Goal: Find specific page/section: Find specific page/section

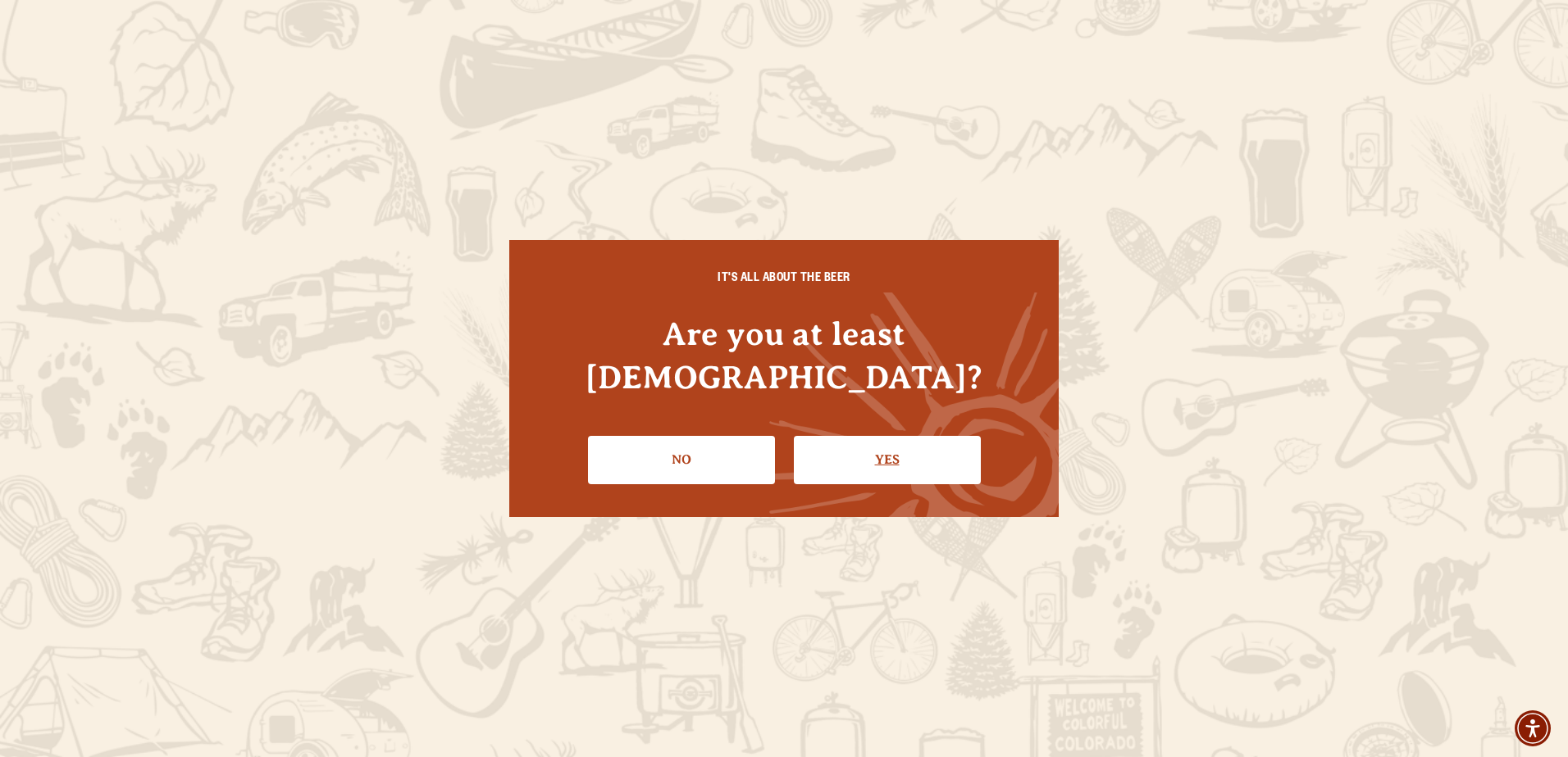
click at [873, 458] on link "Yes" at bounding box center [887, 459] width 187 height 47
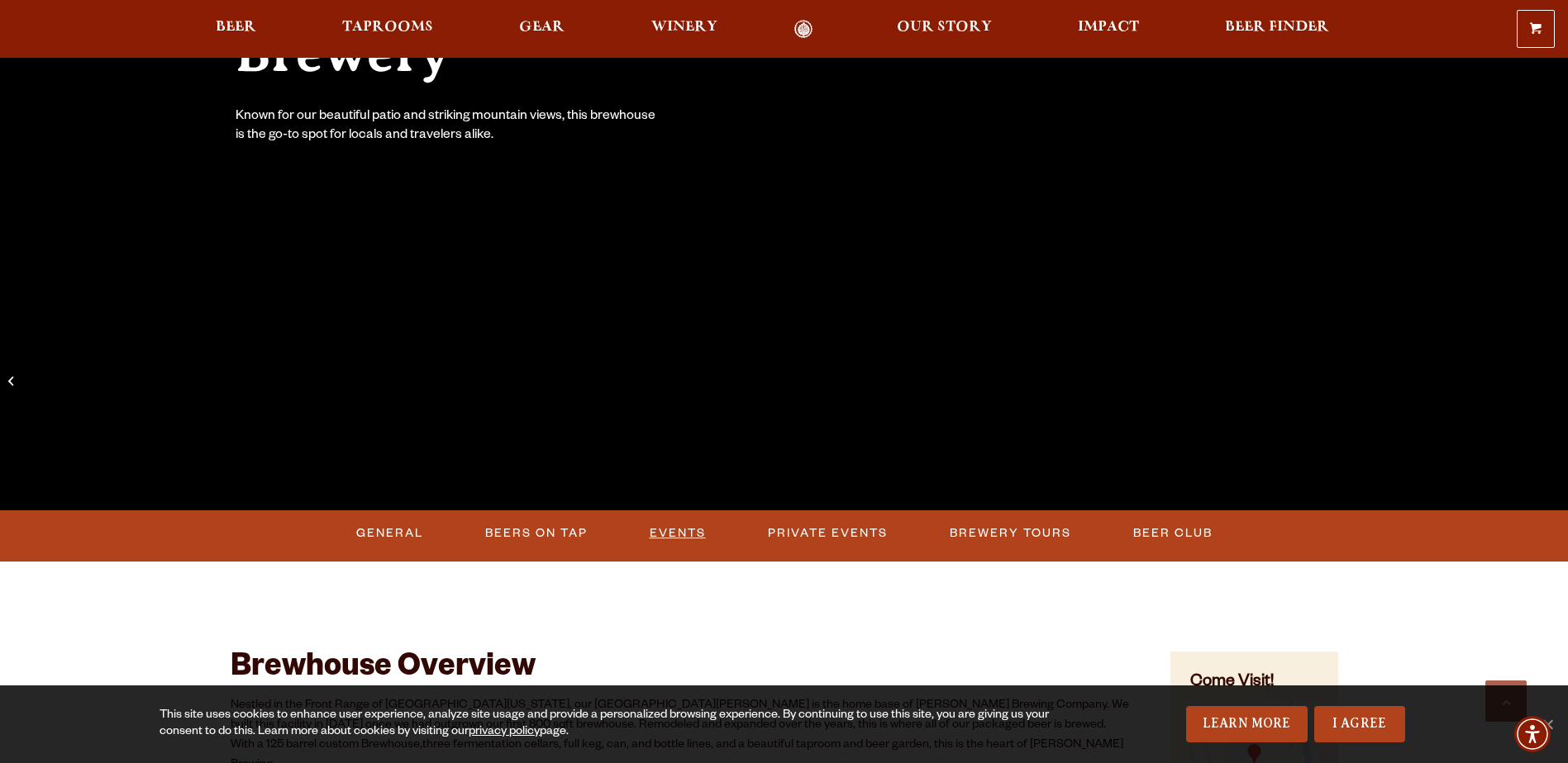
scroll to position [413, 0]
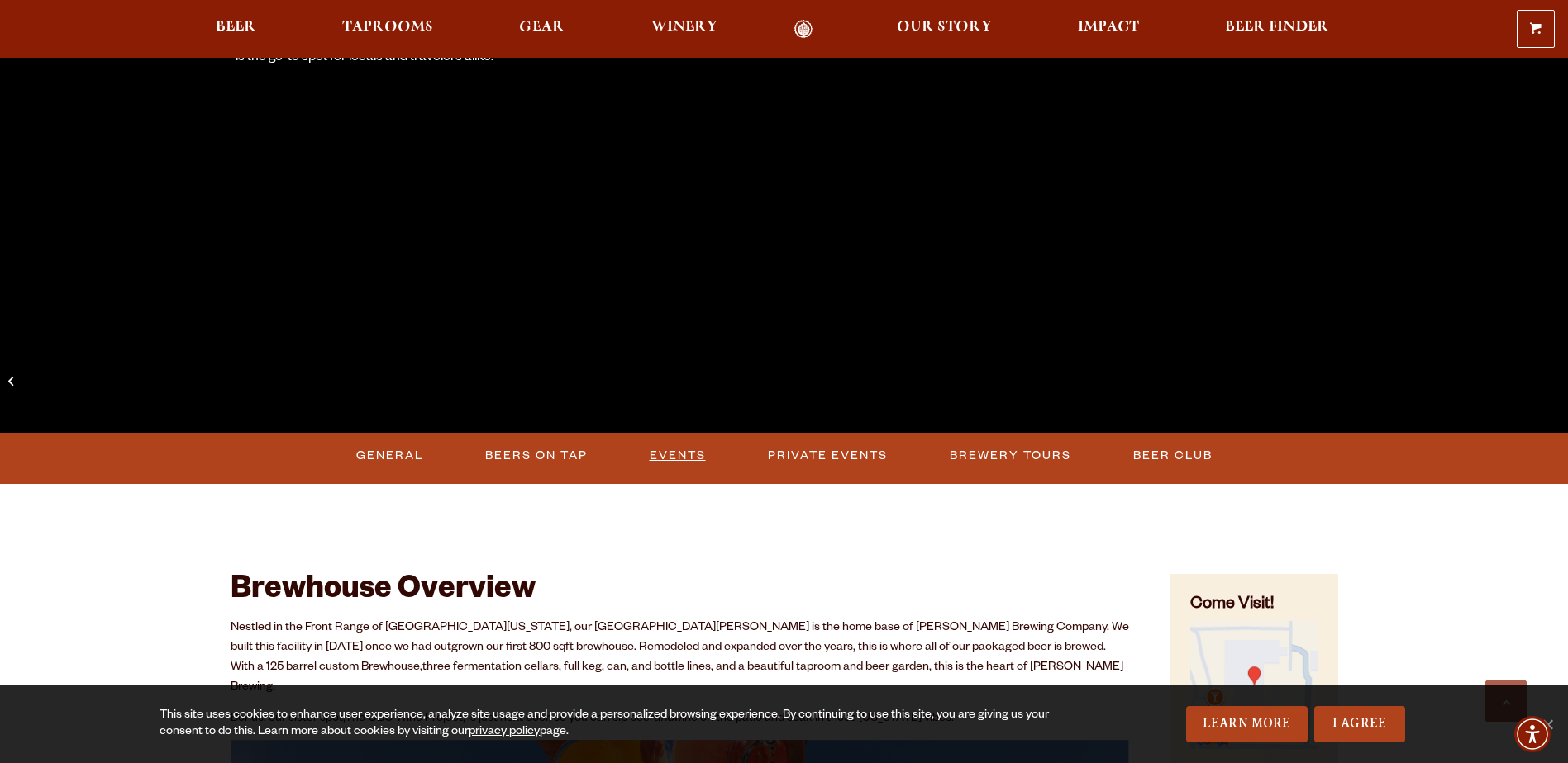
click at [671, 451] on link "Events" at bounding box center [677, 455] width 69 height 38
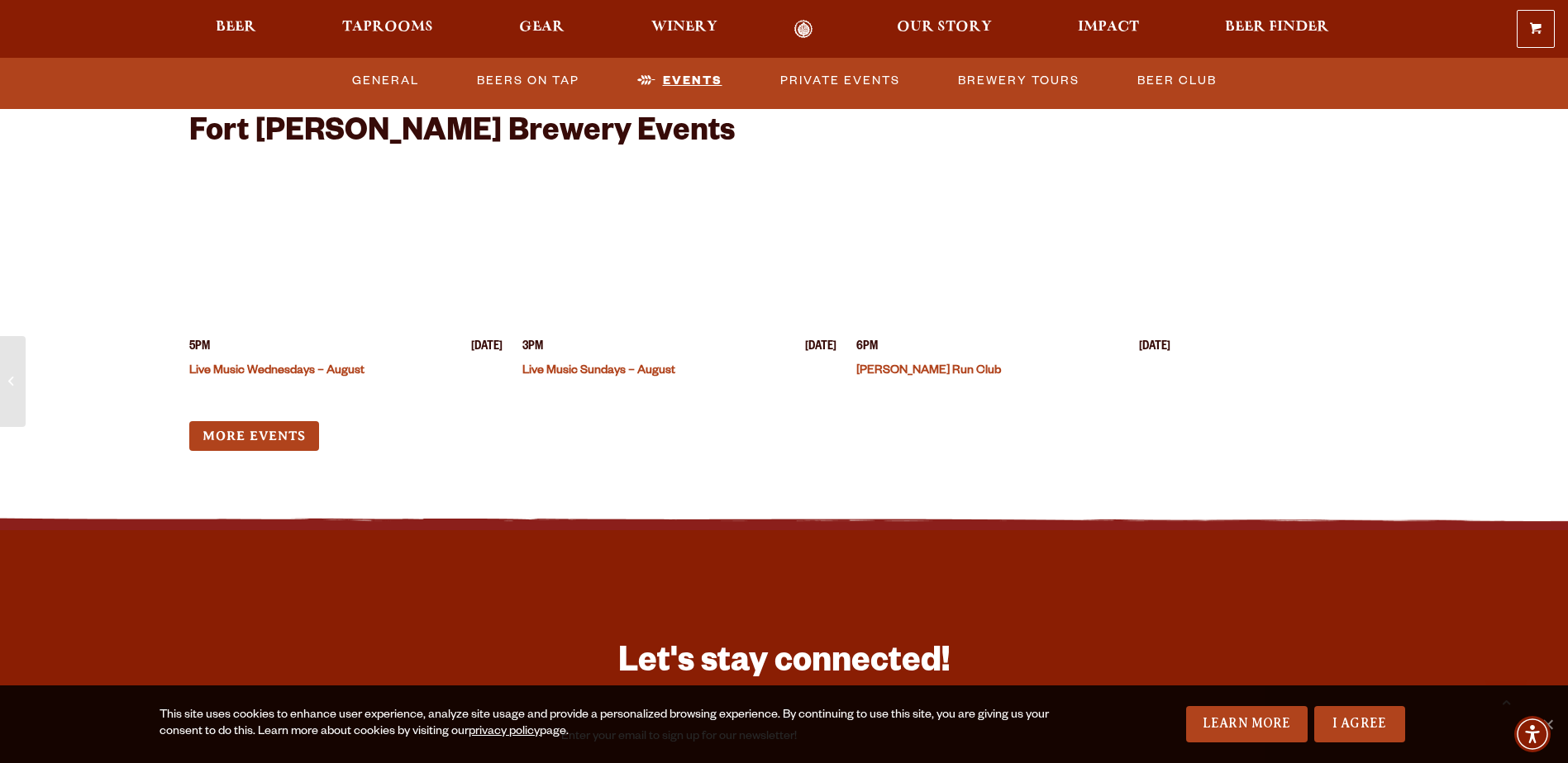
scroll to position [6425, 0]
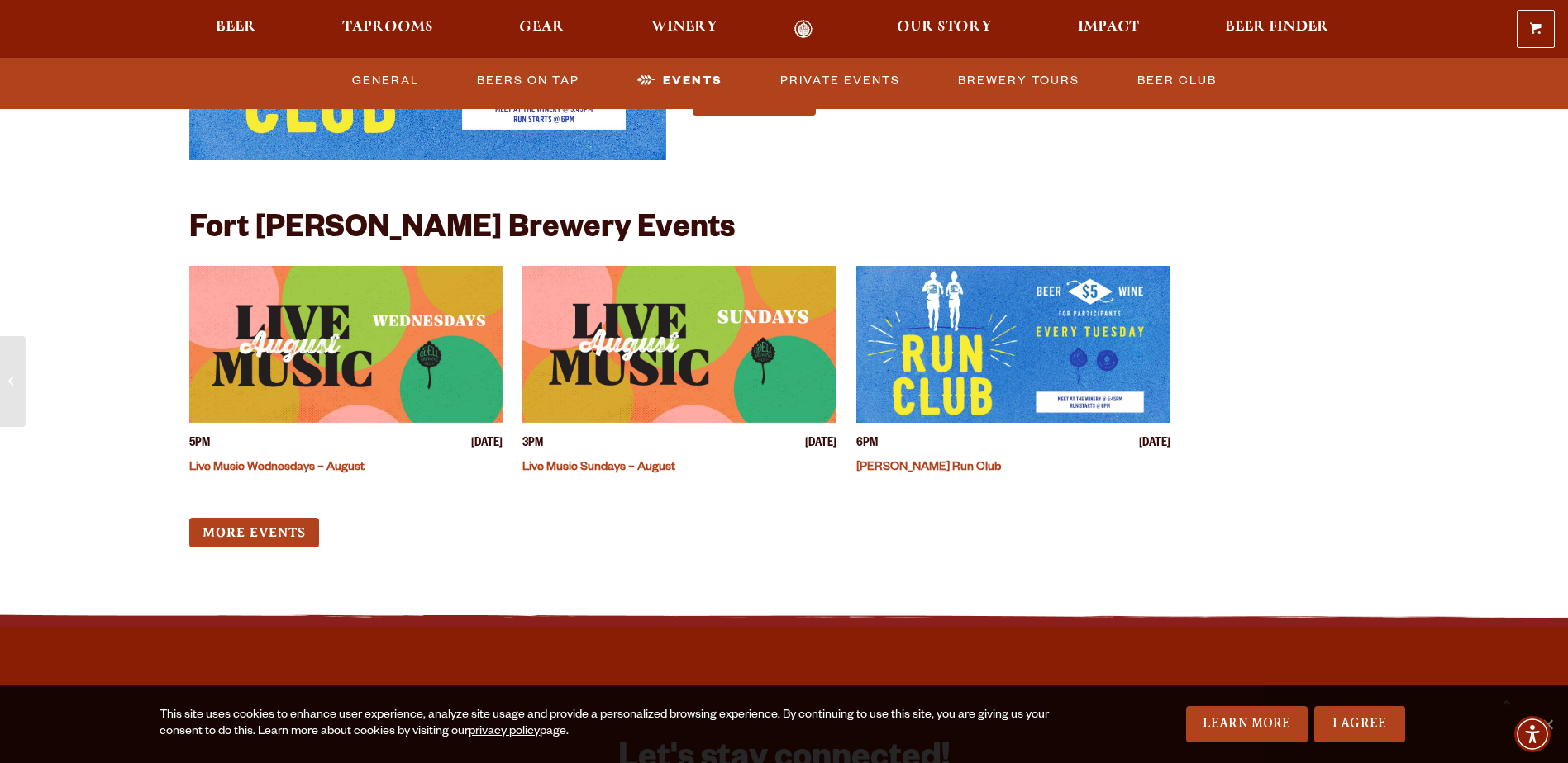
click at [297, 518] on link "More Events" at bounding box center [254, 532] width 130 height 30
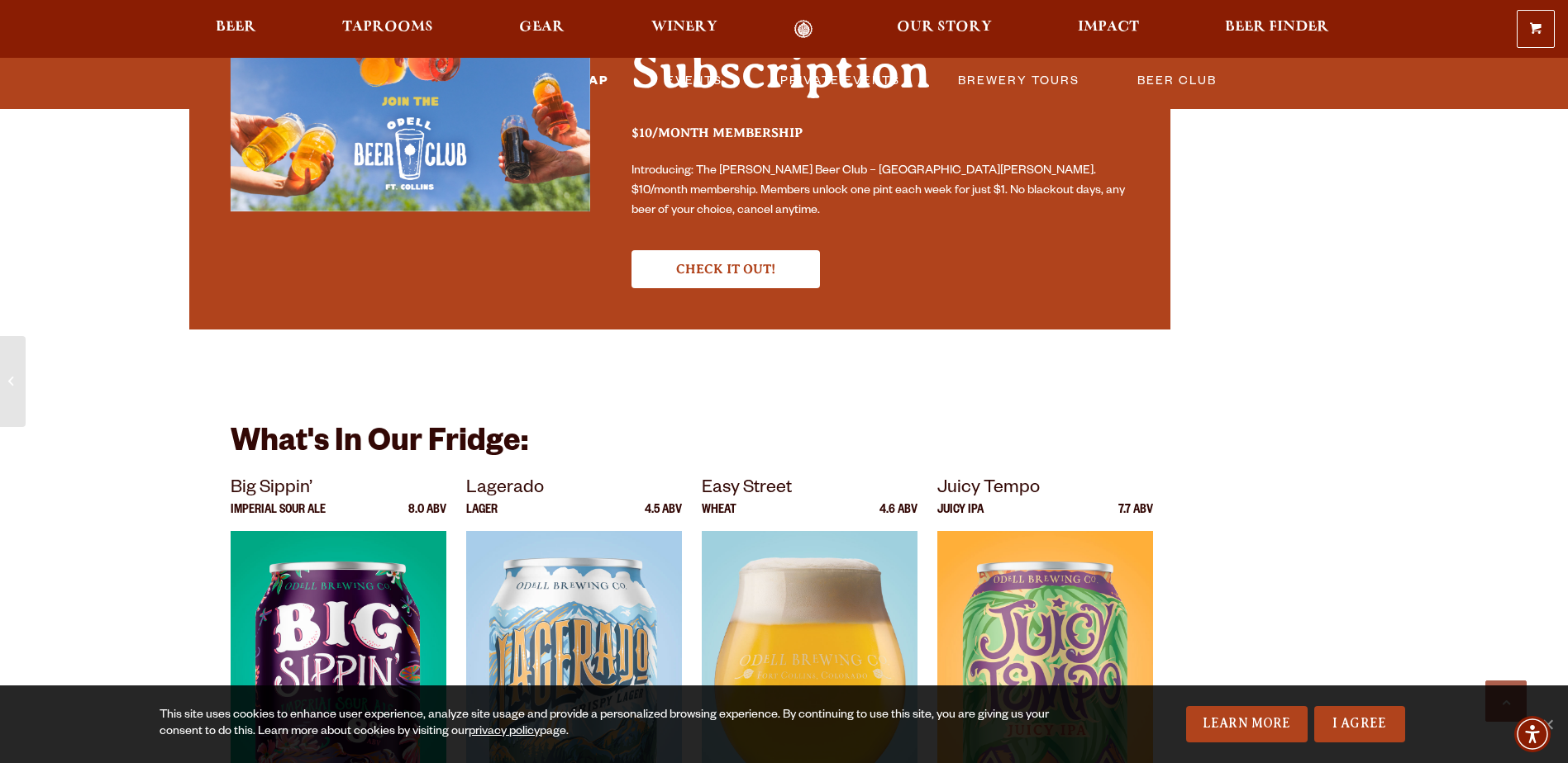
scroll to position [5517, 0]
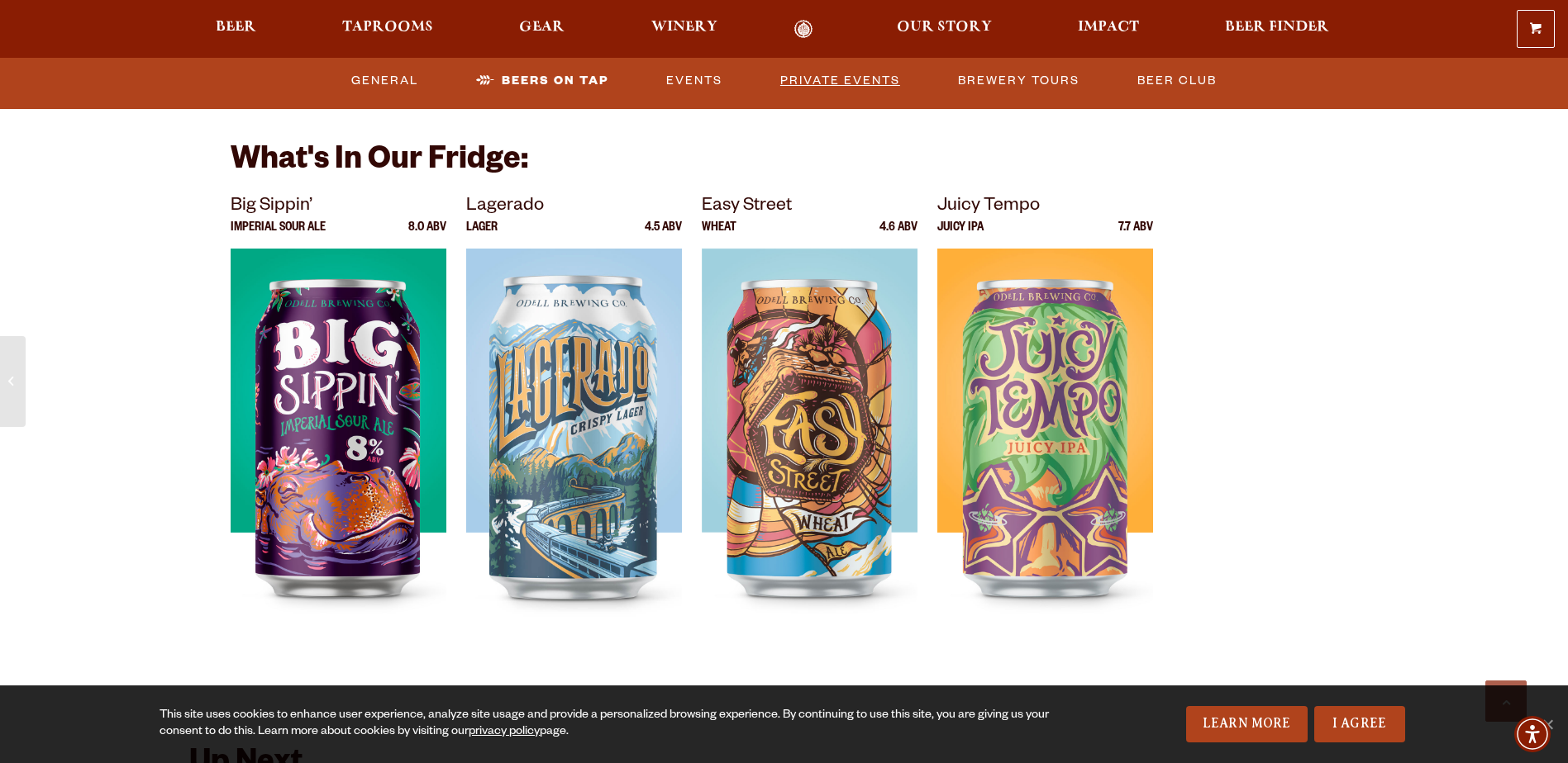
click at [855, 83] on link "Private Events" at bounding box center [841, 80] width 133 height 38
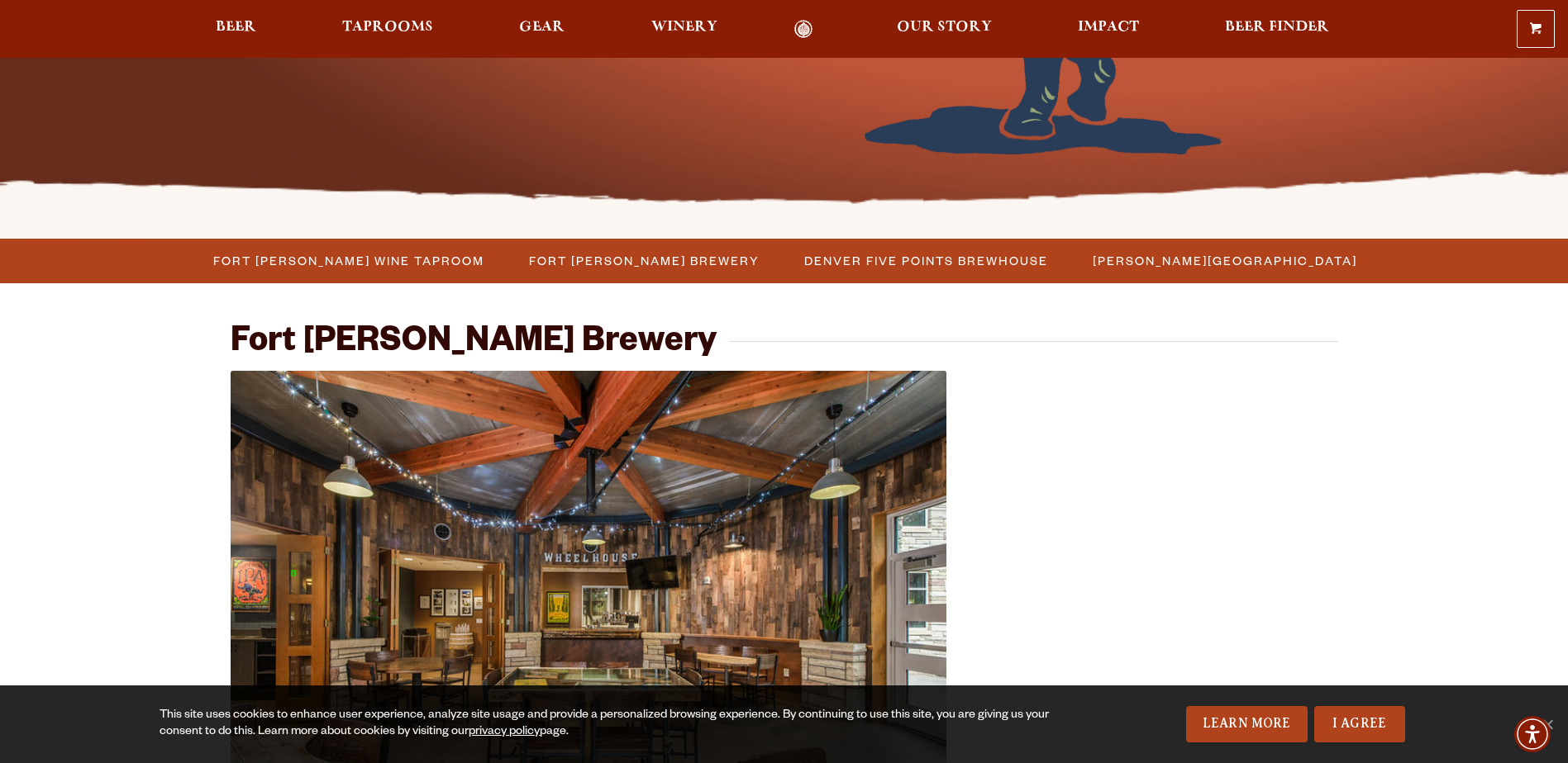
scroll to position [413, 0]
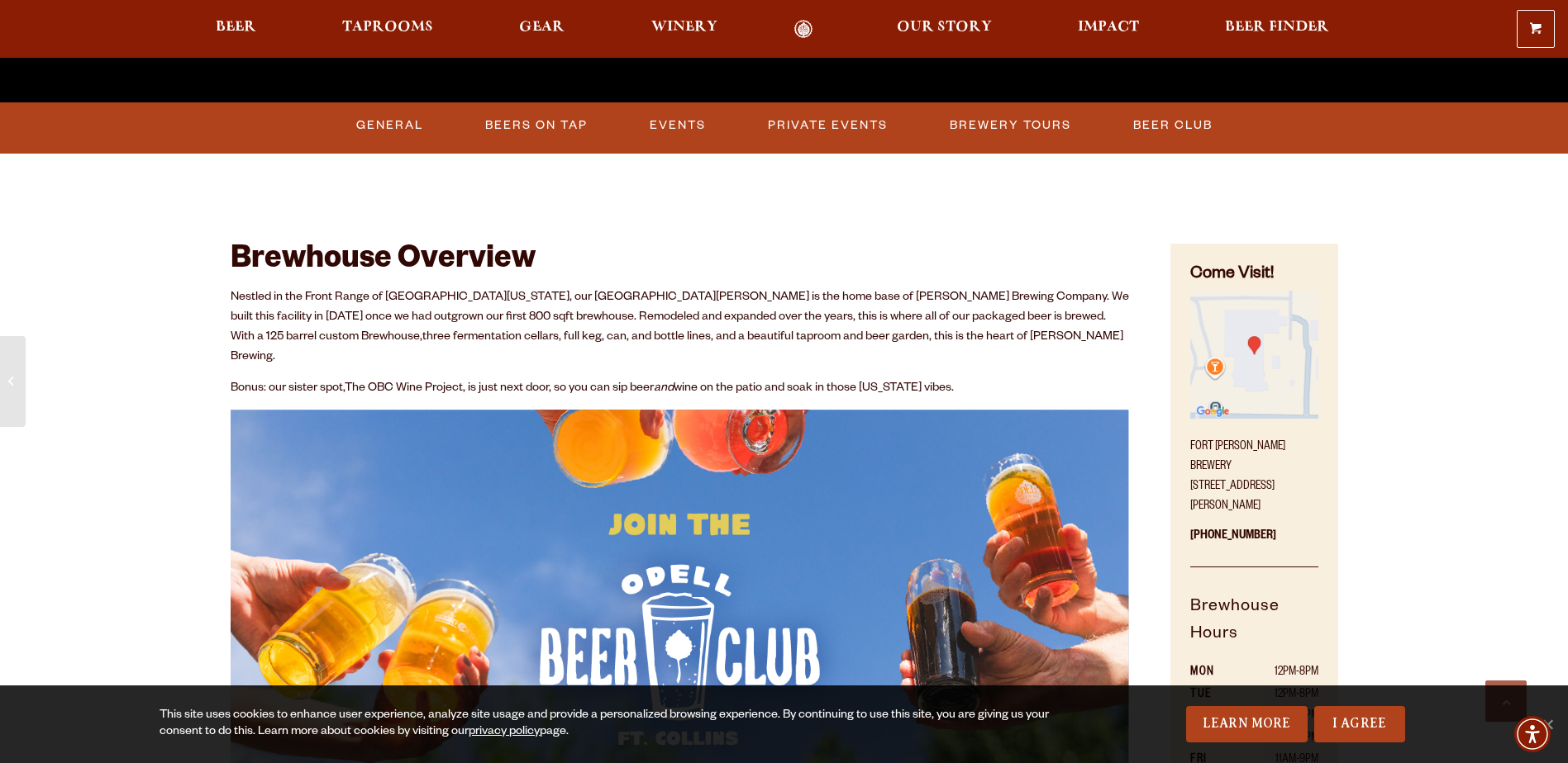
scroll to position [495, 0]
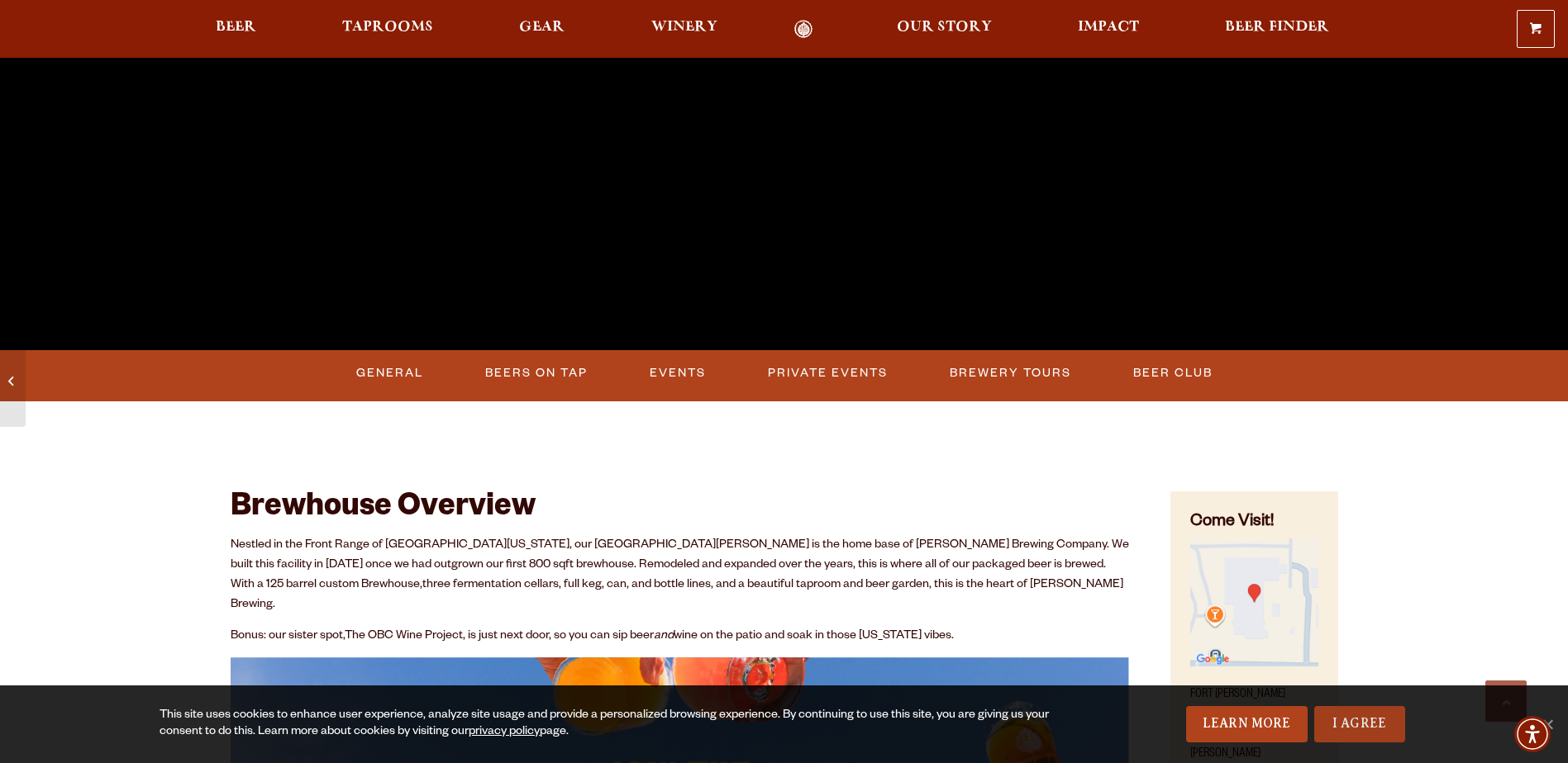
click at [1340, 737] on link "I Agree" at bounding box center [1360, 724] width 91 height 36
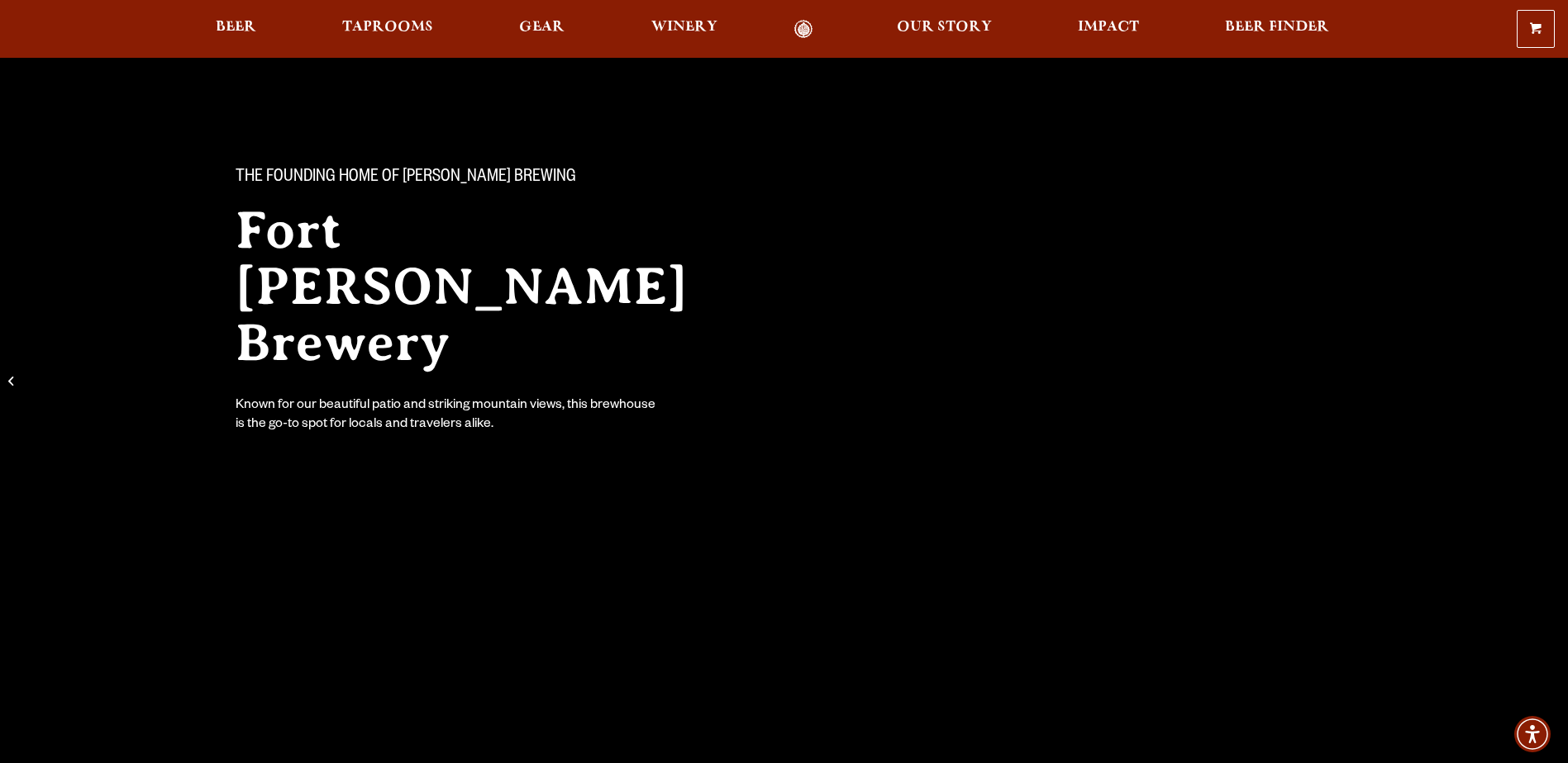
scroll to position [0, 0]
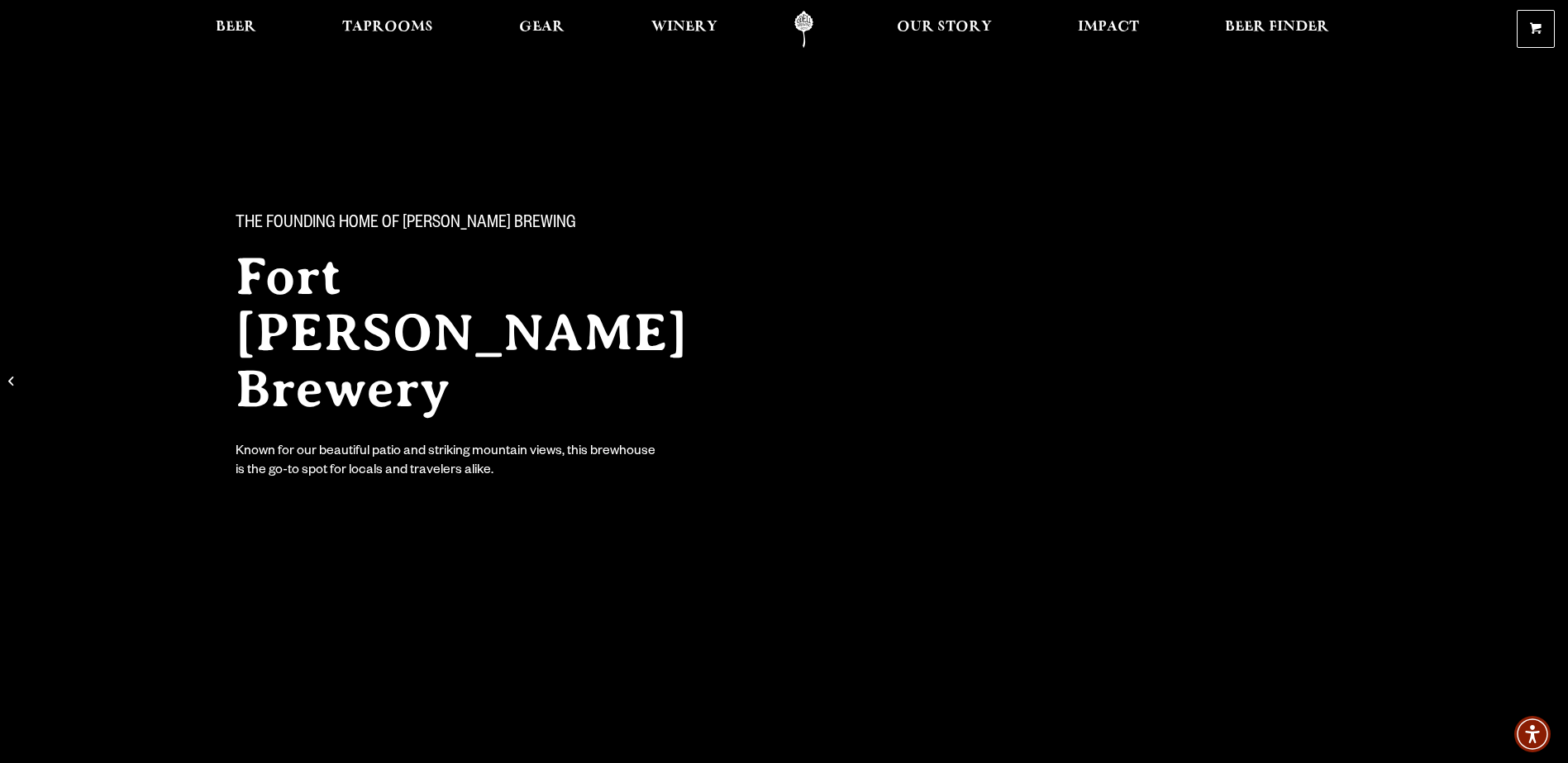
click at [377, 334] on h2 "Fort [PERSON_NAME] Brewery" at bounding box center [494, 333] width 516 height 169
